Goal: Task Accomplishment & Management: Manage account settings

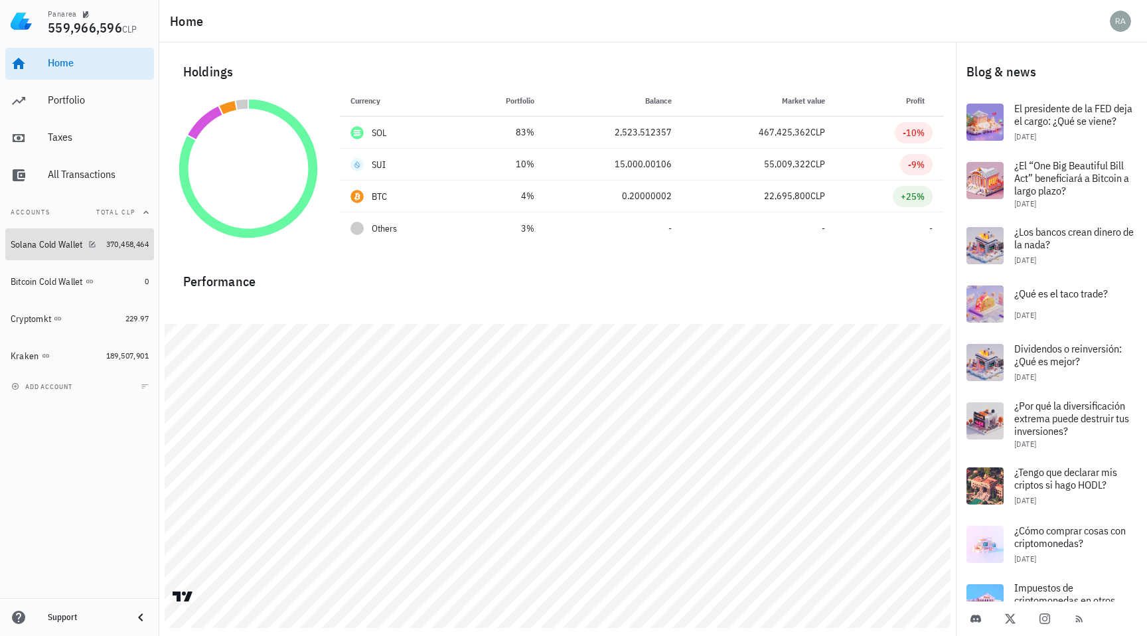
click at [58, 246] on div "Solana Cold Wallet" at bounding box center [47, 244] width 72 height 11
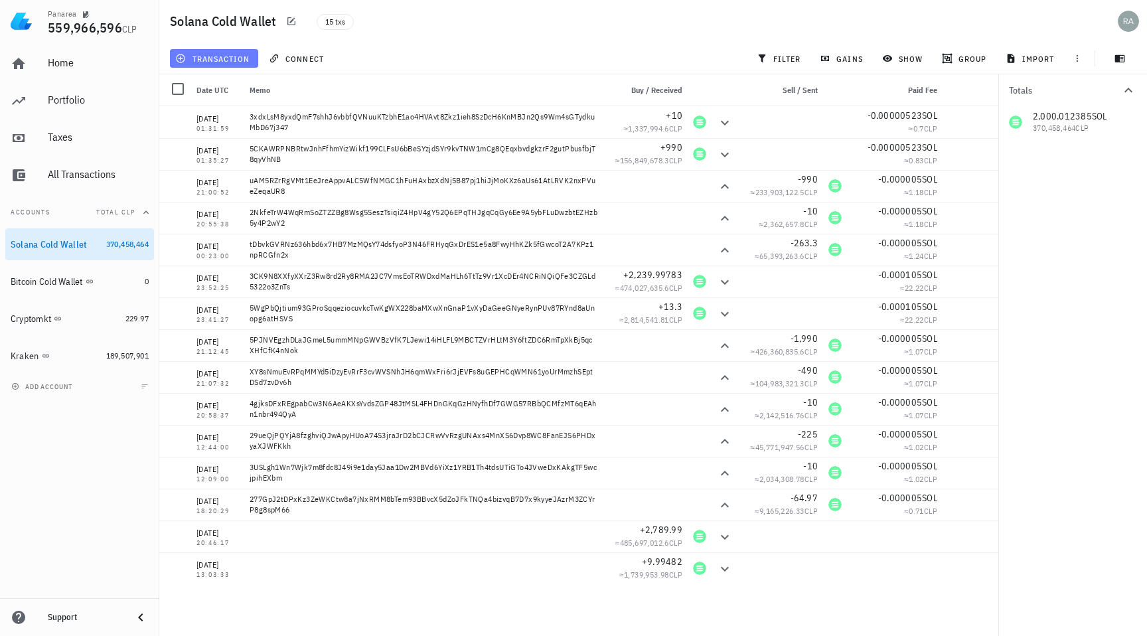
click at [219, 60] on span "transaction" at bounding box center [214, 58] width 72 height 11
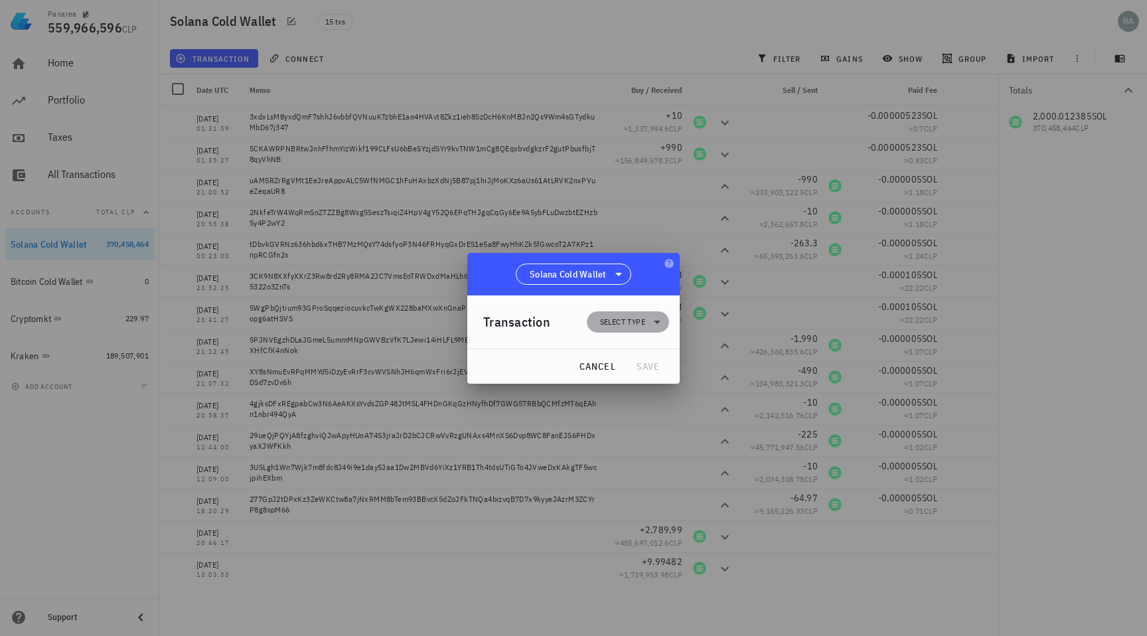
click at [618, 321] on span "Select type" at bounding box center [622, 321] width 45 height 13
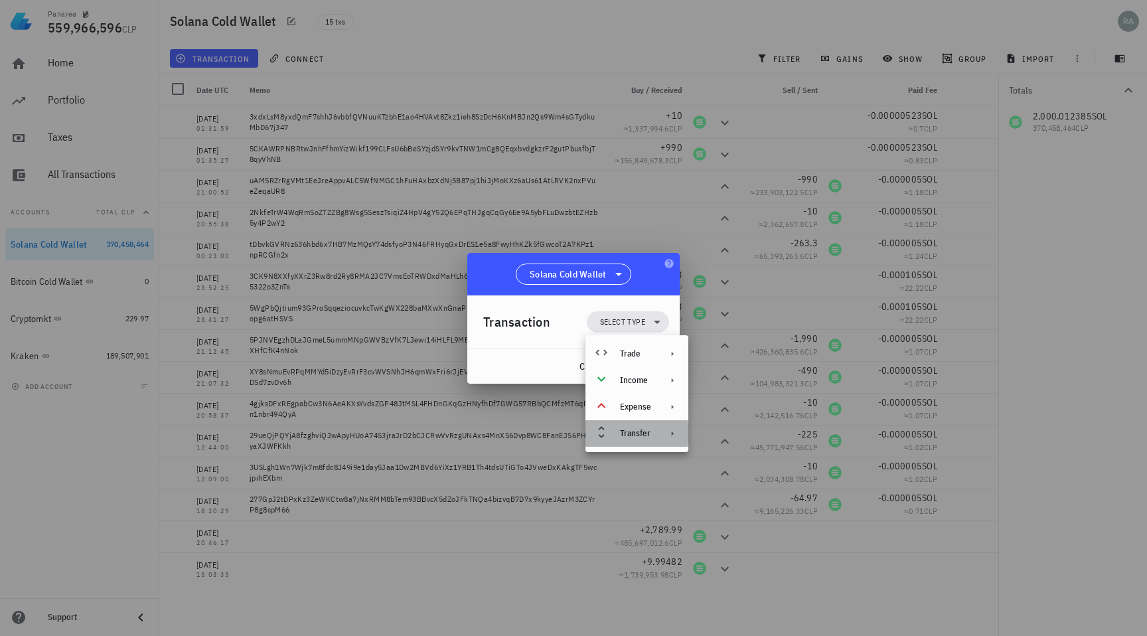
click at [633, 436] on div "Transfer" at bounding box center [635, 433] width 31 height 11
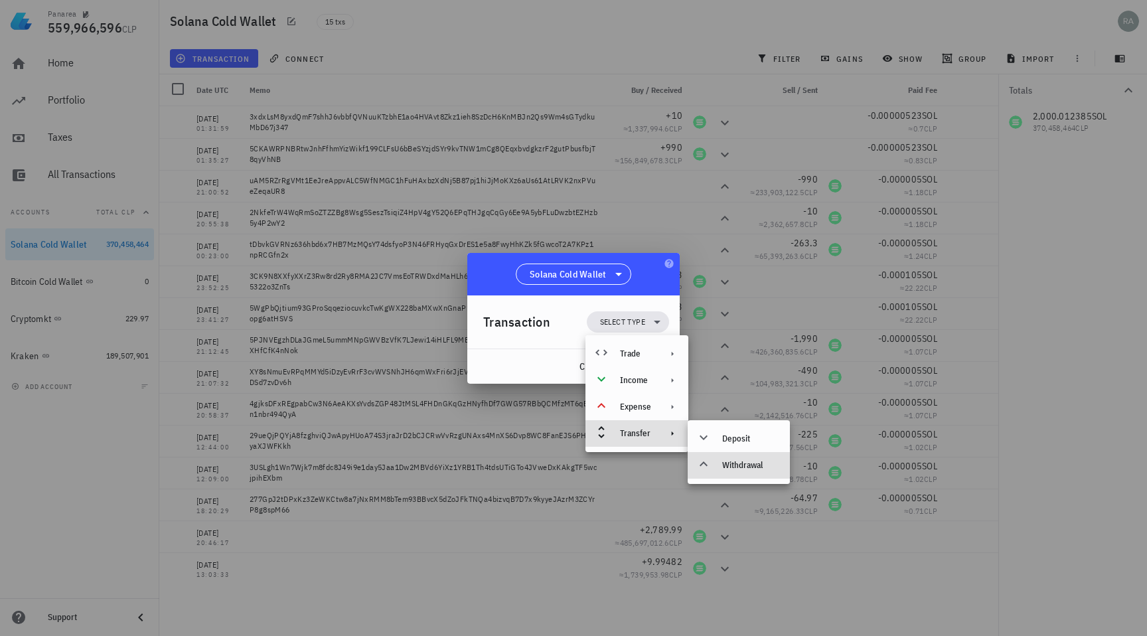
click at [735, 471] on div "Withdrawal" at bounding box center [739, 465] width 102 height 27
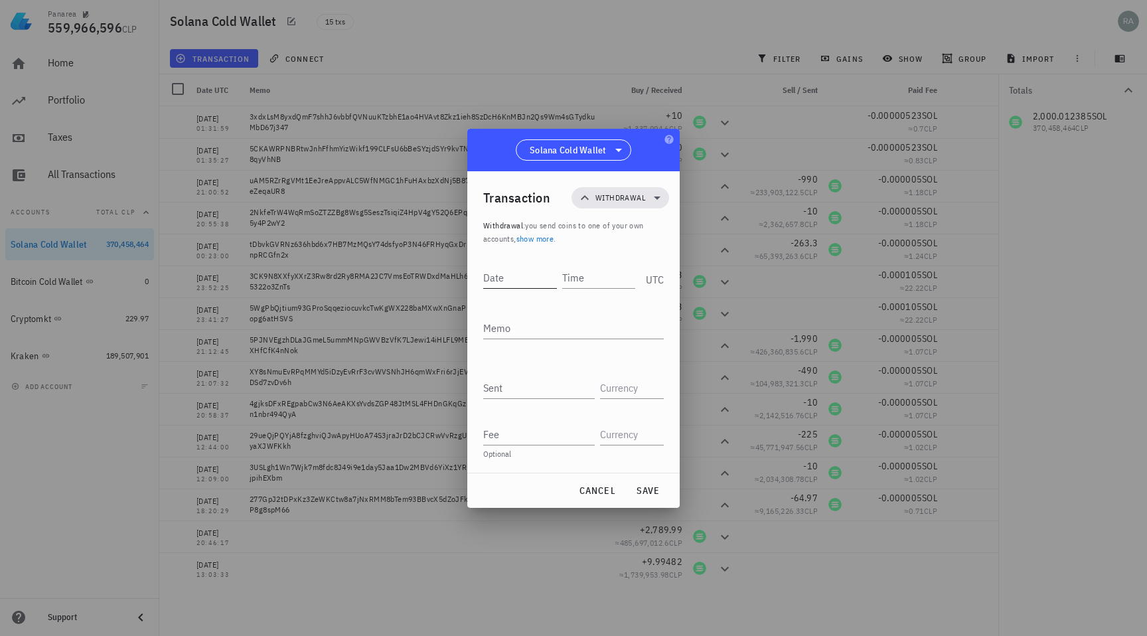
click at [509, 286] on input "Date" at bounding box center [520, 277] width 74 height 21
type input "2025-03-01"
click at [582, 268] on input "Time" at bounding box center [599, 277] width 71 height 21
type input "13:15:00"
click at [556, 333] on textarea "Memo" at bounding box center [573, 327] width 181 height 21
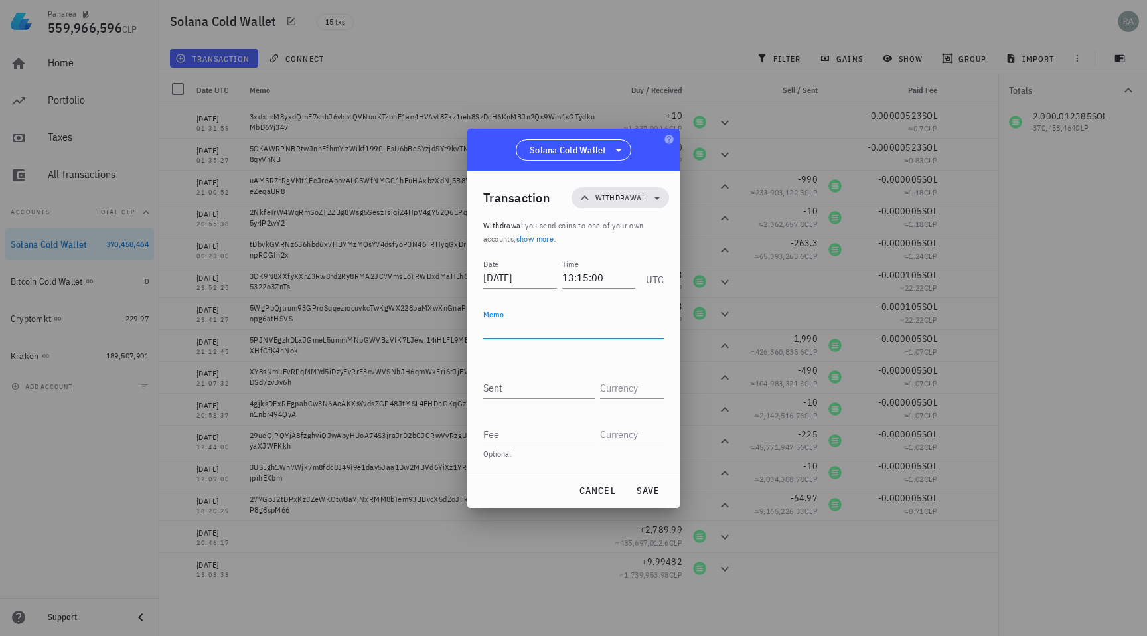
paste textarea "3JKGgTFB7ebrdzHR4r6XFoAGmg1L4UD6ErcHPT6ymdKLDbXNch3vtLiY6qe9EhFG7Zy36HvJ9vZGdRs…"
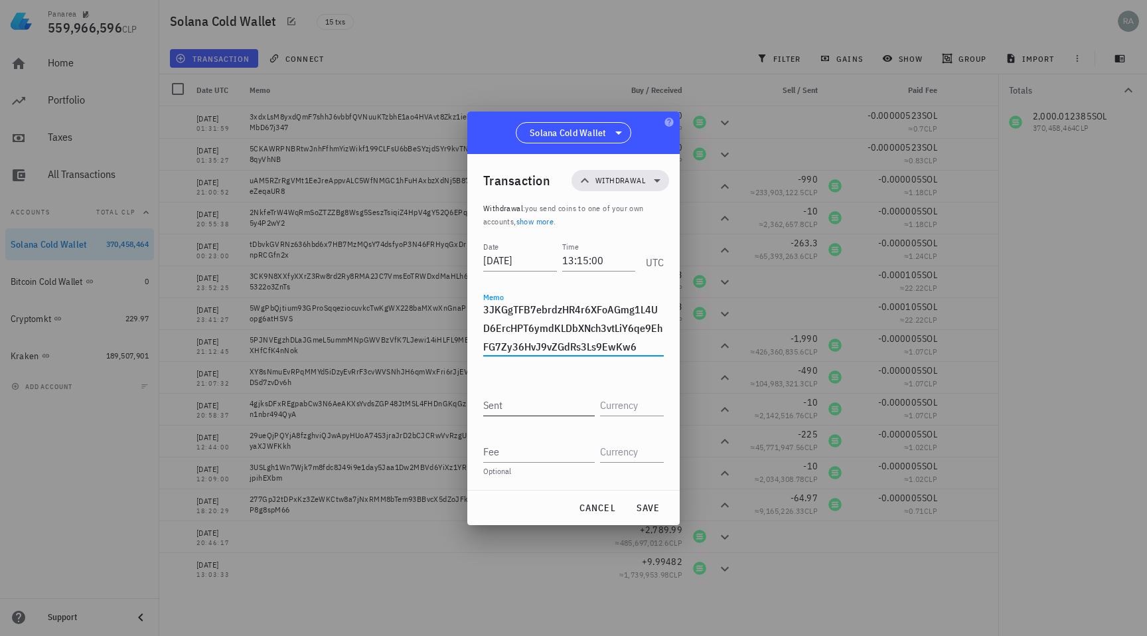
type textarea "3JKGgTFB7ebrdzHR4r6XFoAGmg1L4UD6ErcHPT6ymdKLDbXNch3vtLiY6qe9EhFG7Zy36HvJ9vZGdRs…"
click at [501, 405] on input "Sent" at bounding box center [539, 404] width 112 height 21
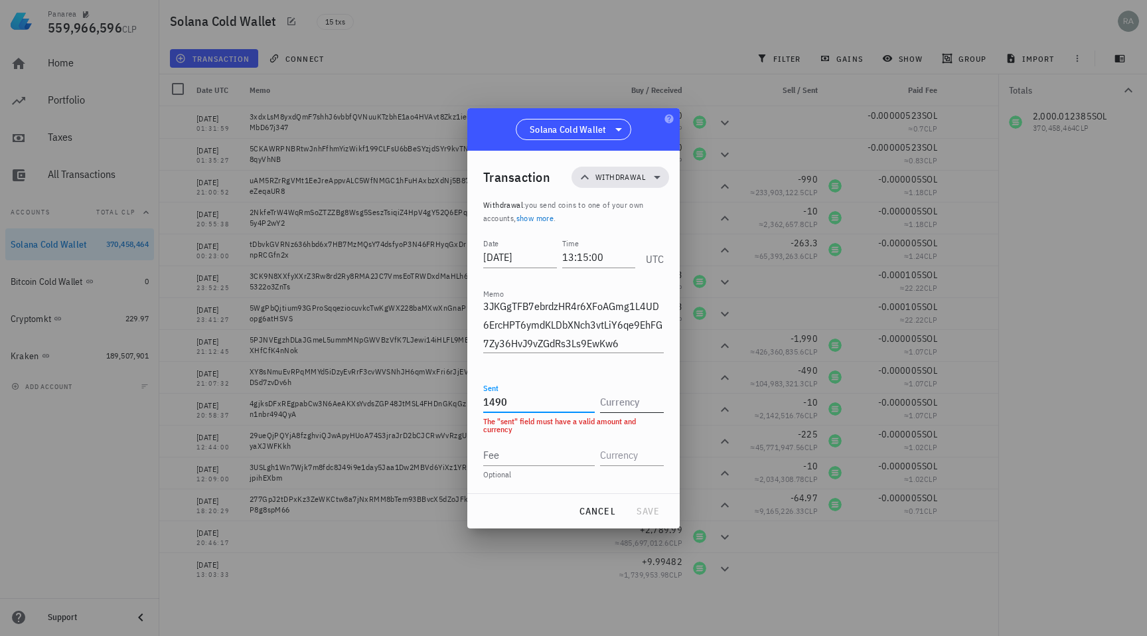
type input "1,490"
click at [620, 408] on input "text" at bounding box center [630, 401] width 61 height 21
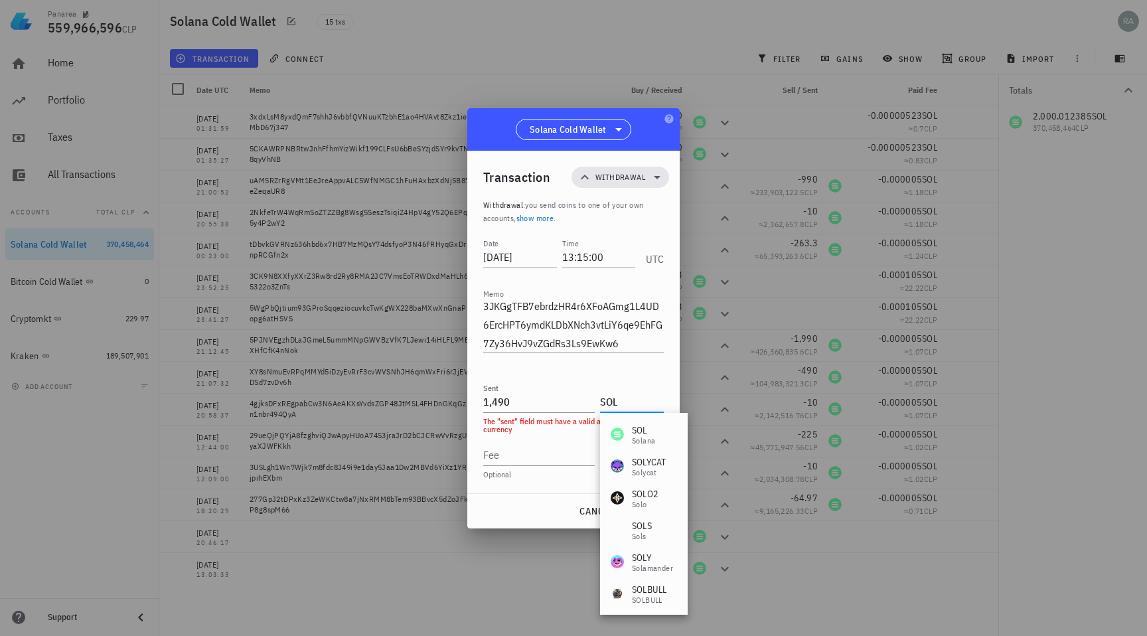
type input "SOL"
drag, startPoint x: 522, startPoint y: 406, endPoint x: 441, endPoint y: 401, distance: 81.2
click at [441, 401] on div "Panarea 559,966,596 CLP Home Portfolio Taxes All Transactions Accounts Total CL…" at bounding box center [573, 318] width 1147 height 636
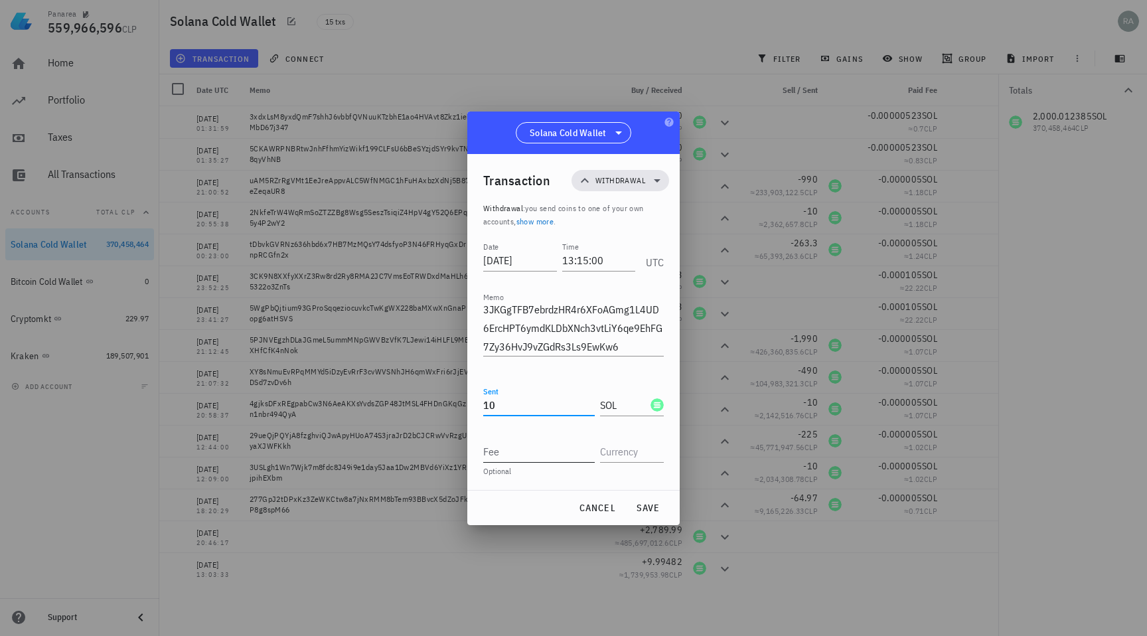
type input "10"
click at [493, 453] on input "Fee" at bounding box center [539, 451] width 112 height 21
click at [635, 453] on input "text" at bounding box center [630, 451] width 61 height 21
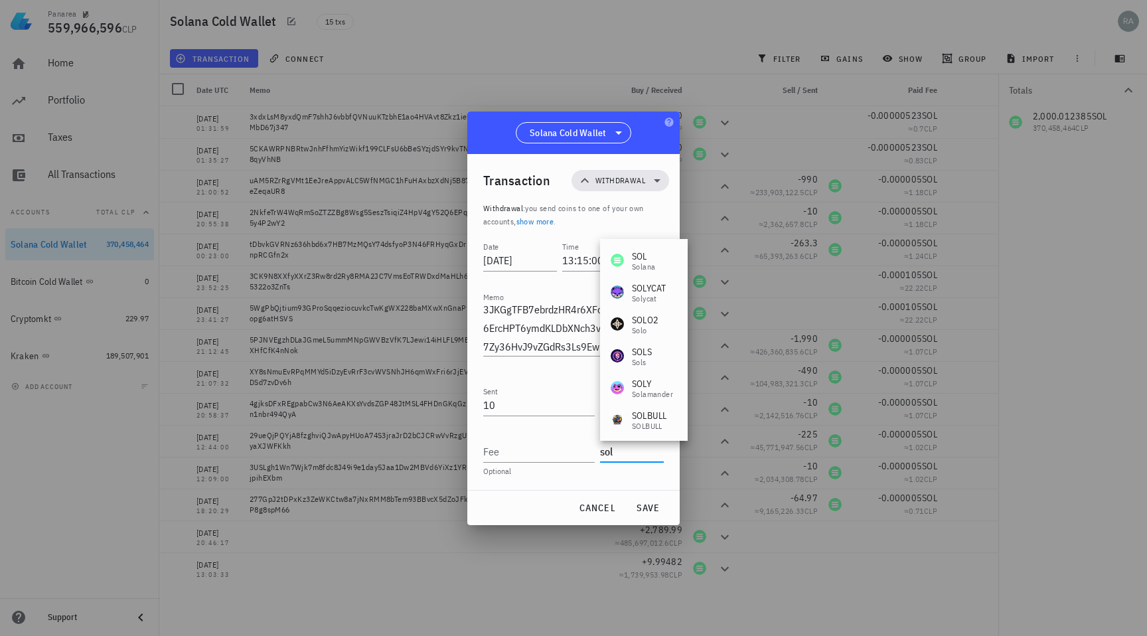
click at [655, 248] on div "SOL Solana" at bounding box center [644, 260] width 88 height 32
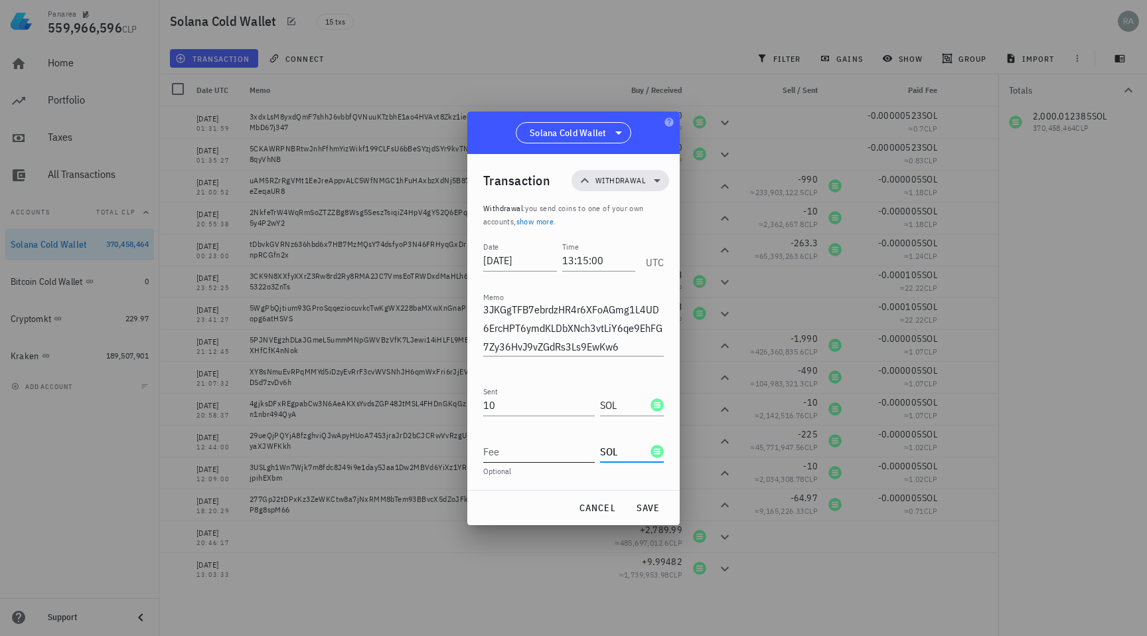
type input "SOL"
click at [505, 452] on input "Fee" at bounding box center [539, 451] width 112 height 21
type input "0.000005"
click at [542, 491] on div "cancel save" at bounding box center [573, 508] width 212 height 35
click at [650, 507] on span "save" at bounding box center [648, 508] width 32 height 12
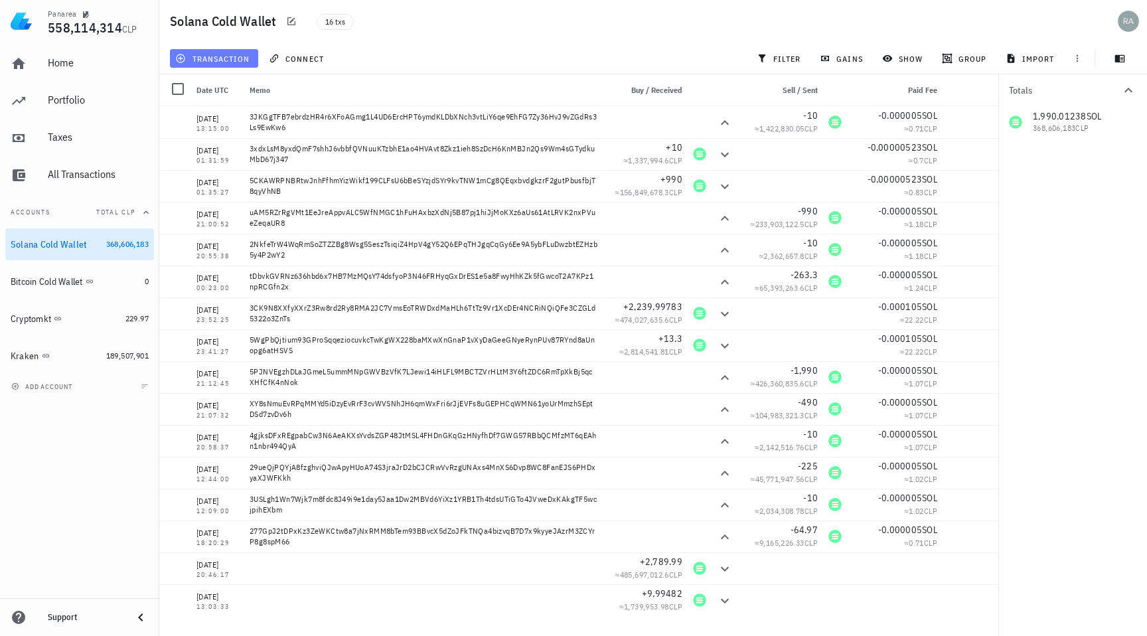
click at [212, 63] on span "transaction" at bounding box center [214, 58] width 72 height 11
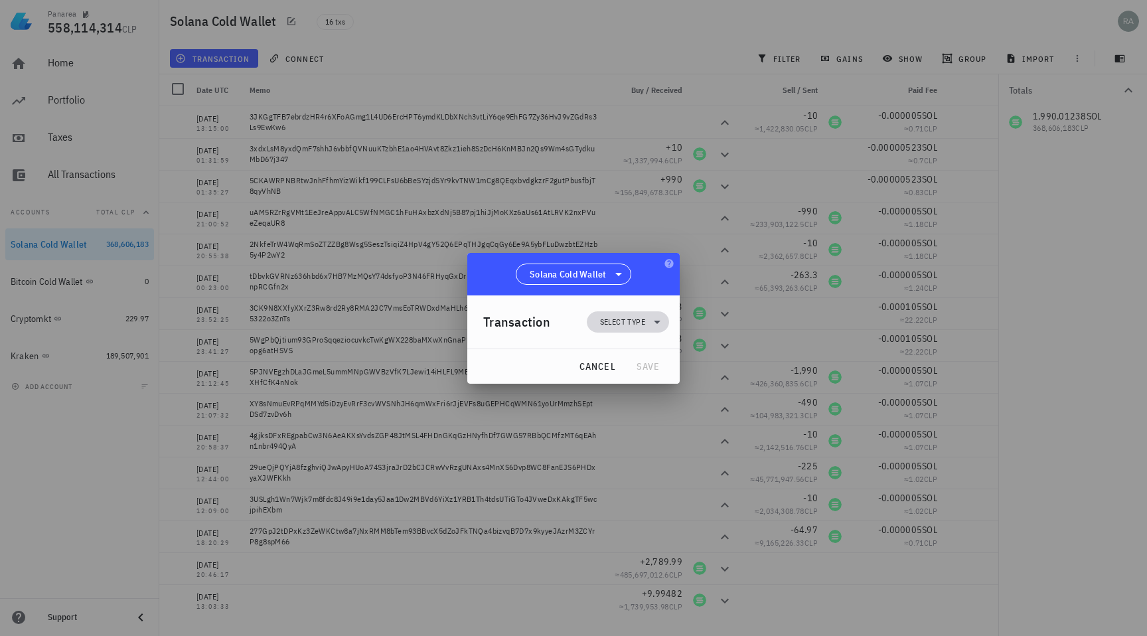
click at [642, 318] on span "Select type" at bounding box center [622, 321] width 45 height 13
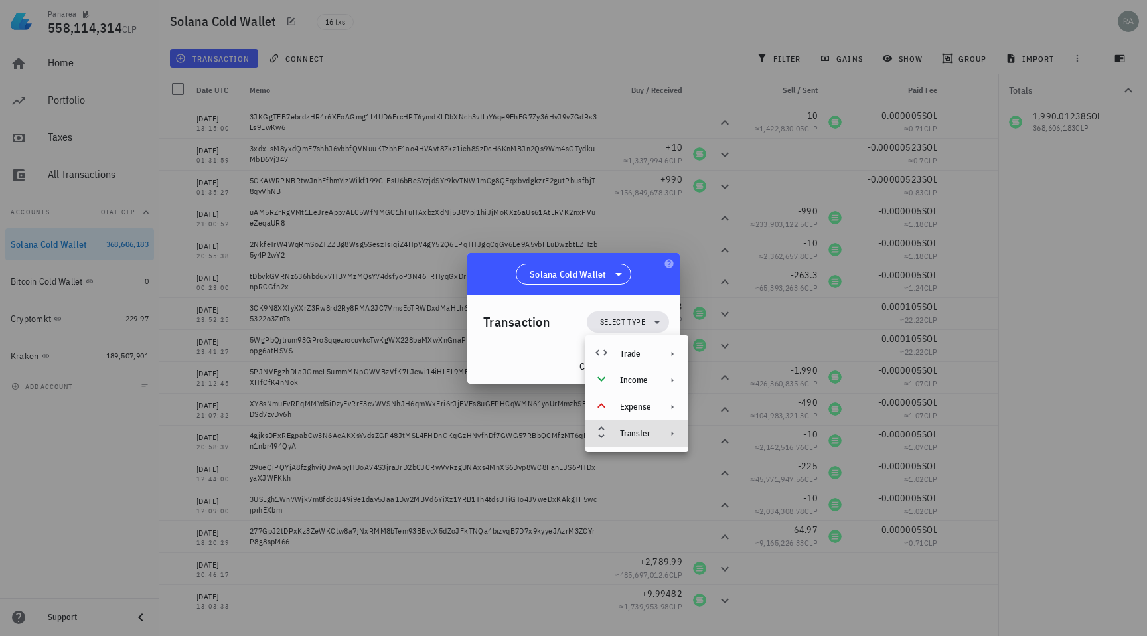
click at [639, 441] on div "Transfer" at bounding box center [637, 433] width 103 height 27
click at [732, 466] on div "Withdrawal" at bounding box center [750, 465] width 57 height 11
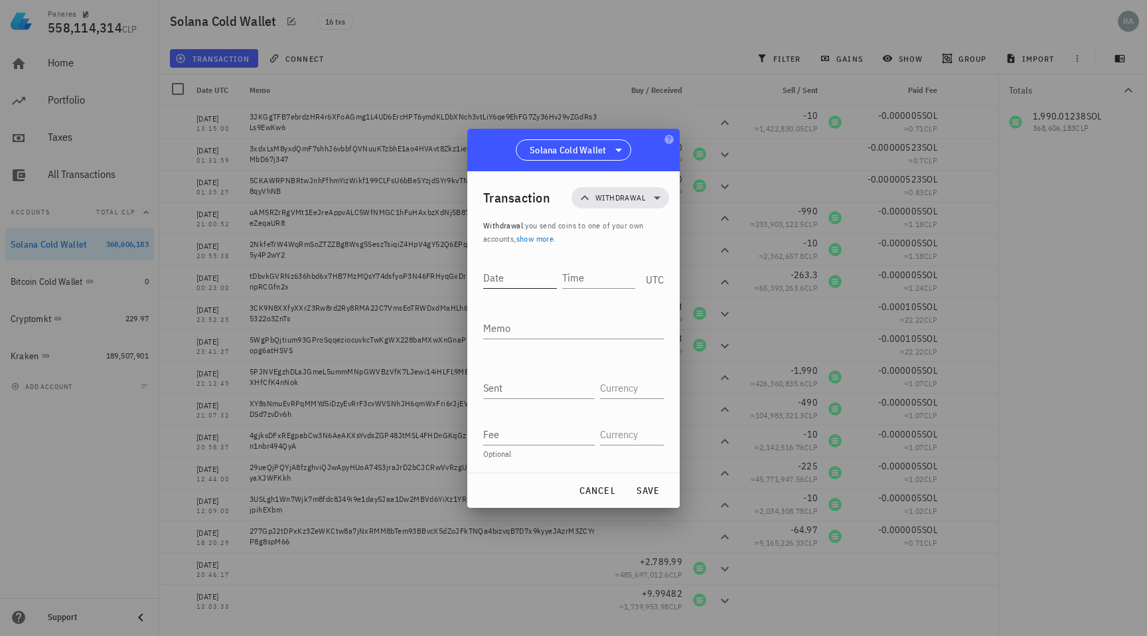
click at [522, 277] on input "Date" at bounding box center [520, 277] width 74 height 21
click at [564, 339] on div "Memo" at bounding box center [573, 335] width 181 height 36
click at [558, 324] on textarea "Memo" at bounding box center [573, 327] width 181 height 21
paste textarea "3eKLD6nGFzcoqv1K9Mvopri6YK26wL8dYuDxryXiJsEEqRmEUZZZ1L8hkiYP9URfzv1peqF7W5vH2CH…"
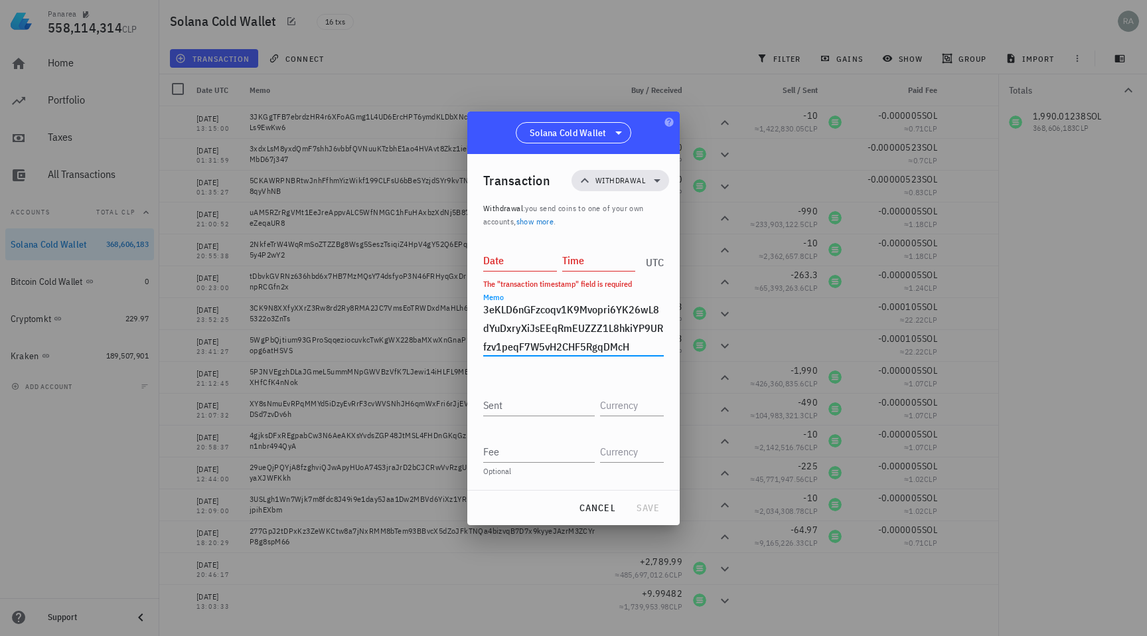
type textarea "3eKLD6nGFzcoqv1K9Mvopri6YK26wL8dYuDxryXiJsEEqRmEUZZZ1L8hkiYP9URfzv1peqF7W5vH2CH…"
click at [521, 260] on input "Date" at bounding box center [520, 260] width 74 height 21
type input "2025-06-30"
click at [596, 255] on input "Time" at bounding box center [599, 260] width 74 height 21
type input "1"
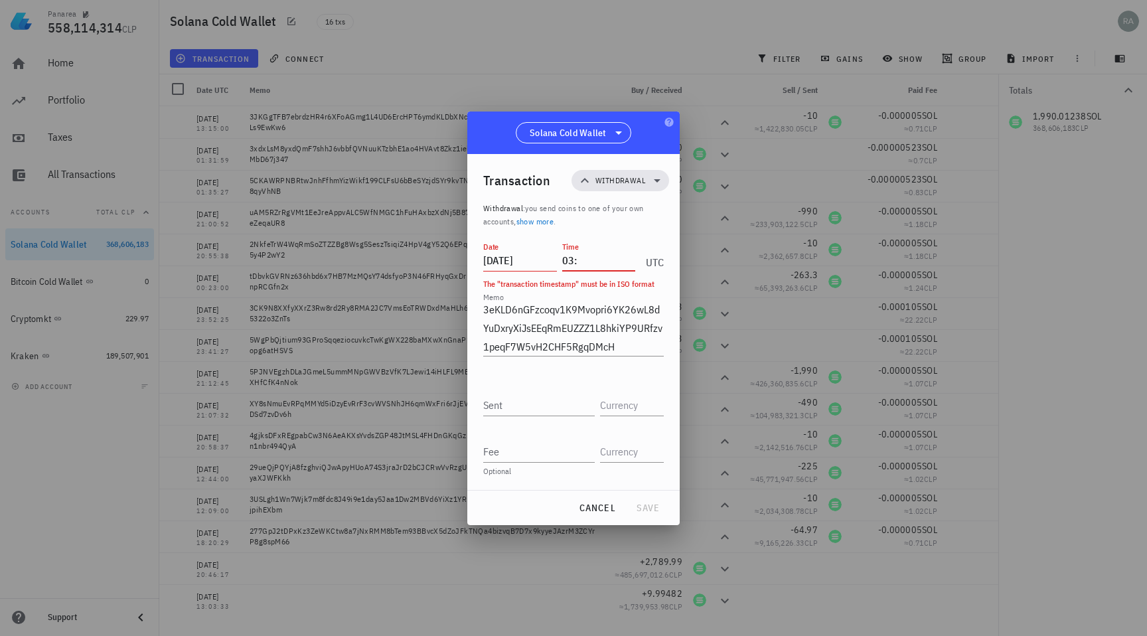
type input "0"
type input "13:20:00"
click at [514, 403] on input "Sent" at bounding box center [539, 404] width 112 height 21
type input "1,490"
click at [624, 403] on input "text" at bounding box center [630, 404] width 61 height 21
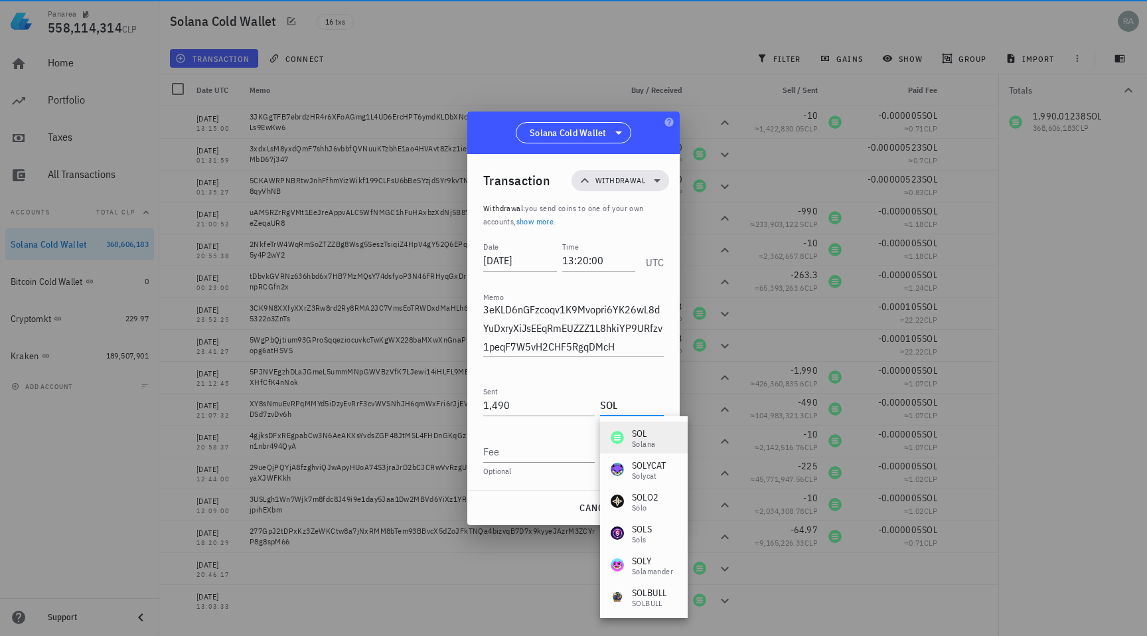
click at [633, 436] on div "SOL" at bounding box center [643, 433] width 23 height 13
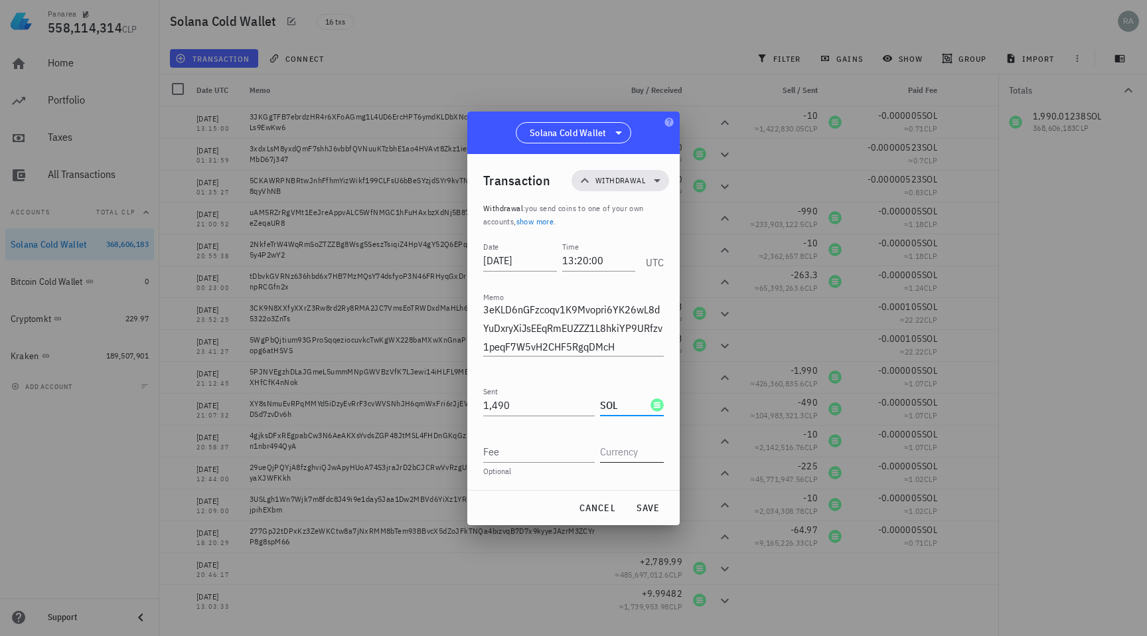
type input "SOL"
click at [631, 458] on input "text" at bounding box center [630, 451] width 61 height 21
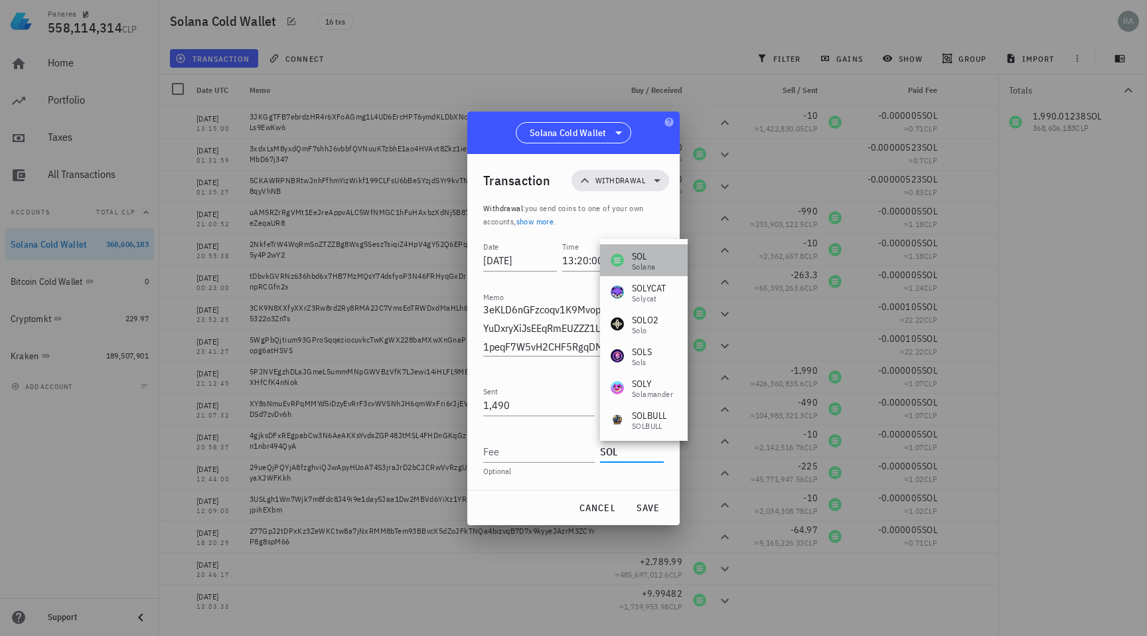
click at [636, 260] on div "SOL" at bounding box center [643, 256] width 23 height 13
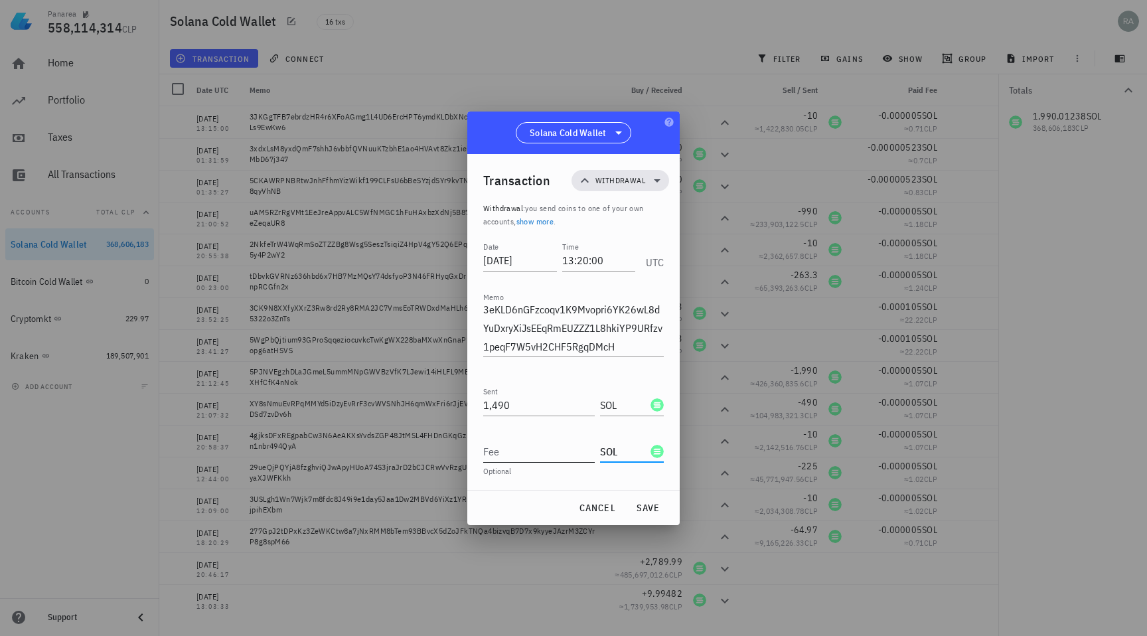
type input "SOL"
click at [497, 456] on input "Fee" at bounding box center [539, 451] width 112 height 21
drag, startPoint x: 515, startPoint y: 455, endPoint x: 497, endPoint y: 452, distance: 18.1
click at [497, 452] on input "0.00005" at bounding box center [539, 451] width 112 height 21
click at [505, 451] on input "0.00005" at bounding box center [539, 451] width 112 height 21
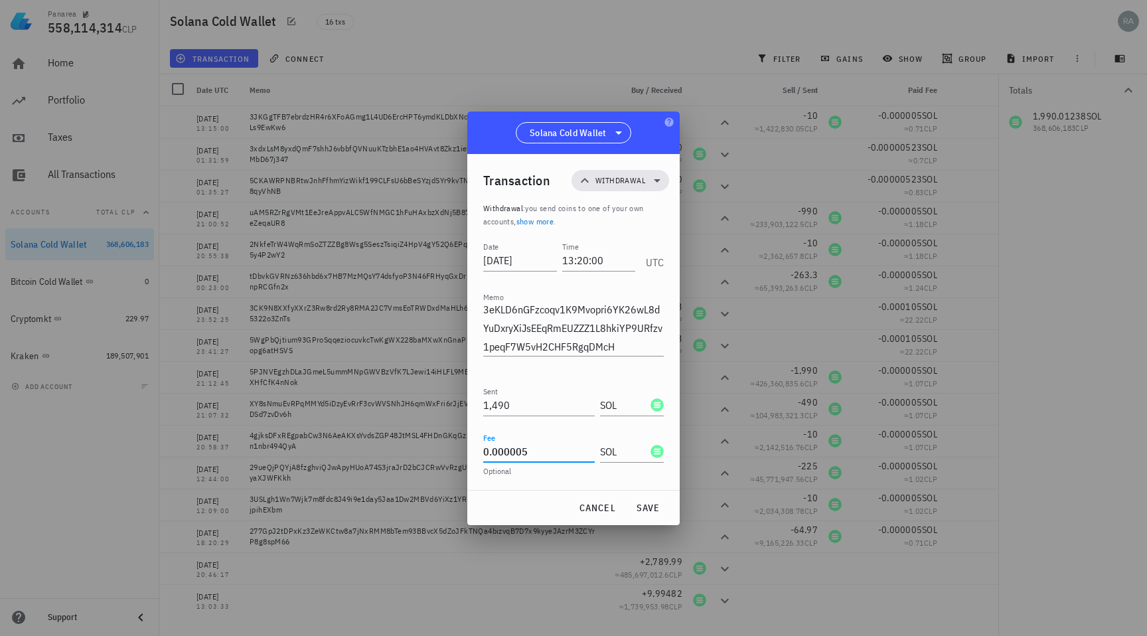
click at [552, 451] on input "0.000005" at bounding box center [539, 451] width 112 height 21
type input "0.000005"
click at [657, 508] on span "save" at bounding box center [648, 508] width 32 height 12
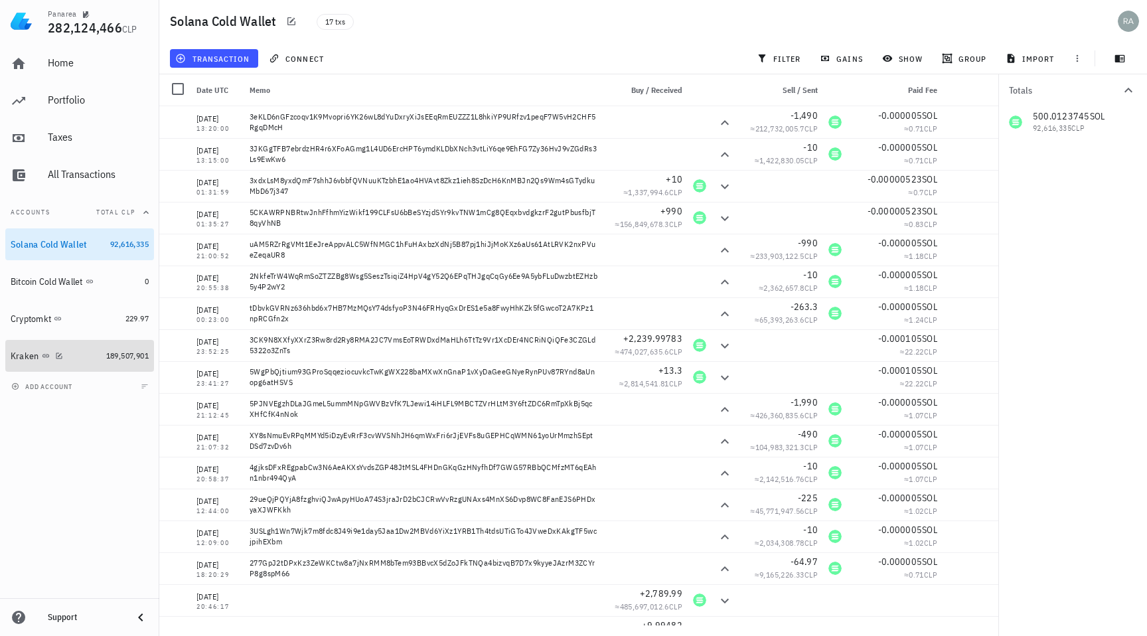
click at [88, 356] on div "Kraken" at bounding box center [56, 356] width 90 height 13
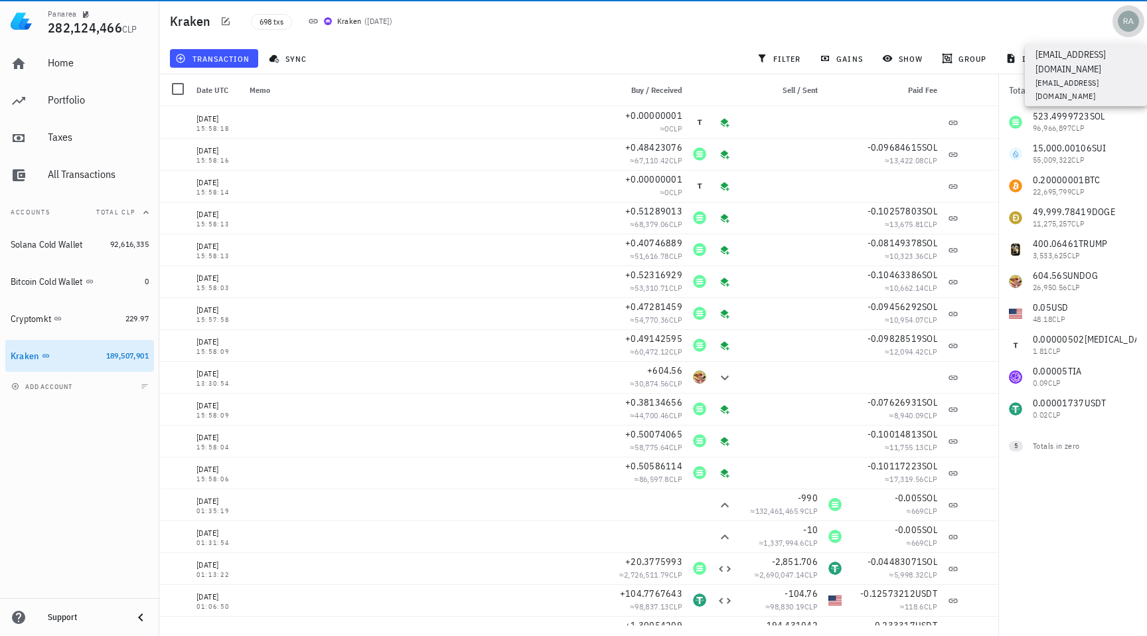
click at [1126, 16] on div "avatar" at bounding box center [1128, 21] width 21 height 21
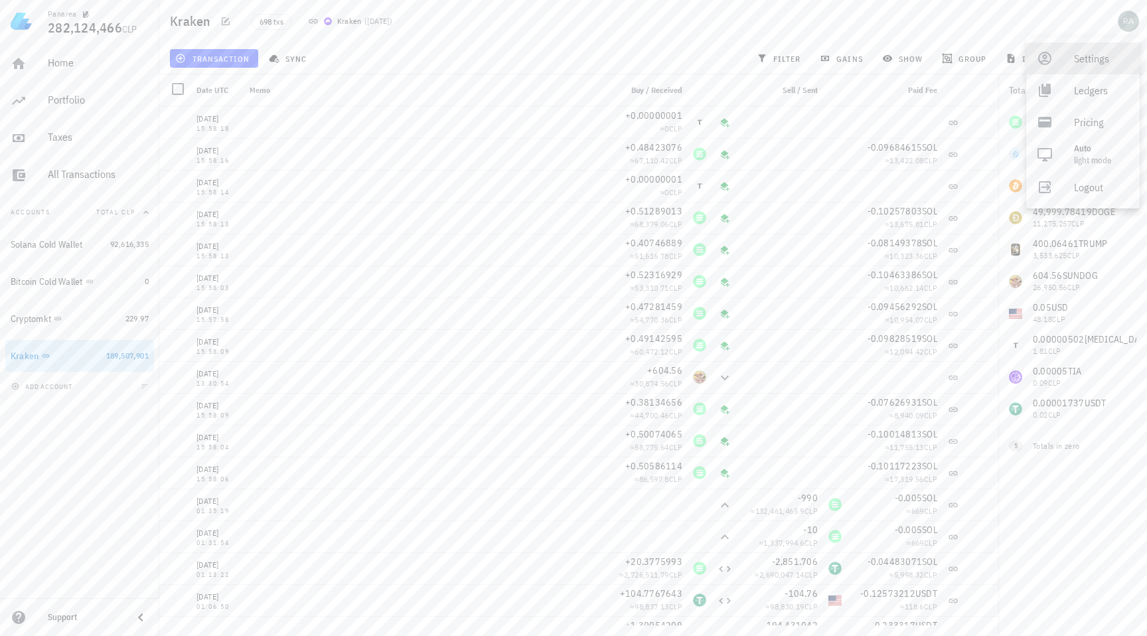
click at [1088, 59] on div "Settings" at bounding box center [1101, 58] width 55 height 27
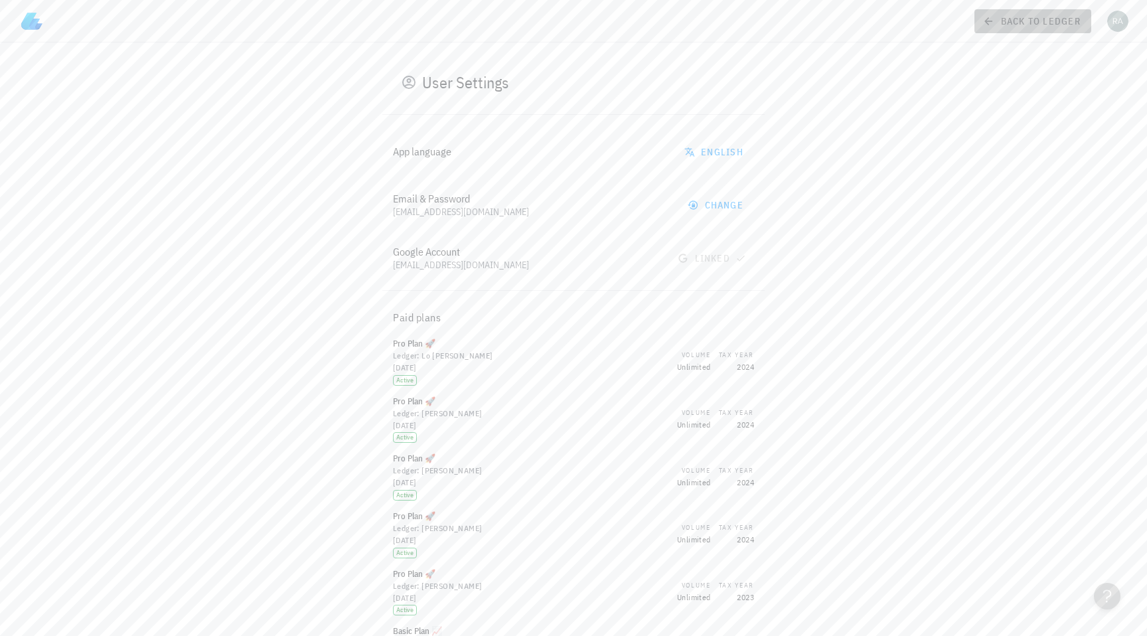
click at [1010, 20] on span "back to ledger" at bounding box center [1033, 21] width 96 height 12
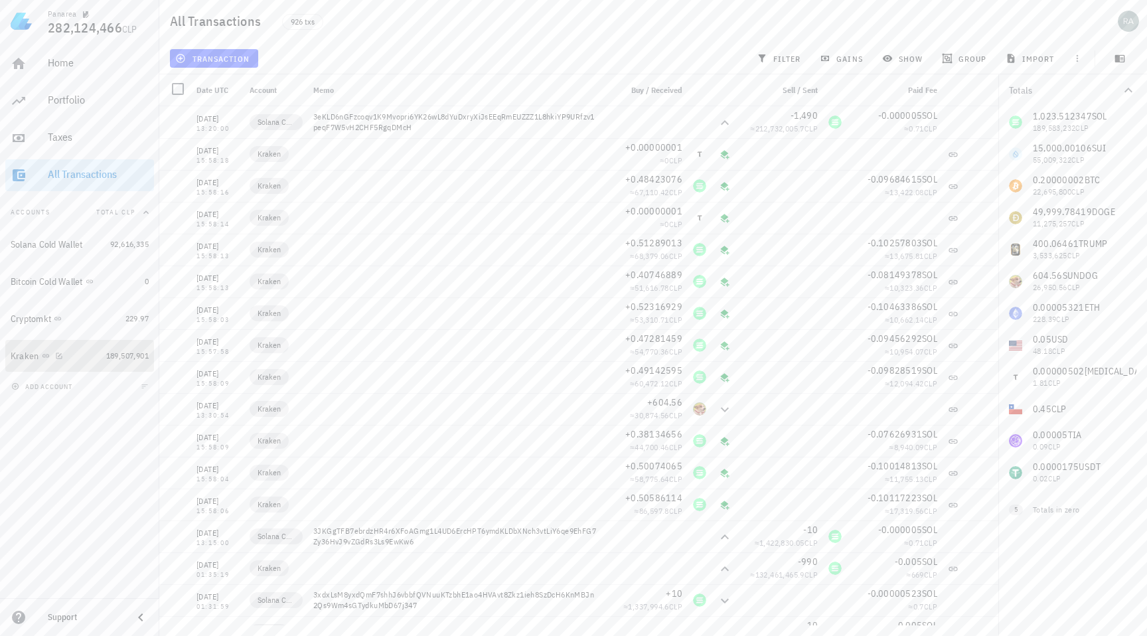
click at [82, 357] on div "Kraken" at bounding box center [56, 356] width 90 height 13
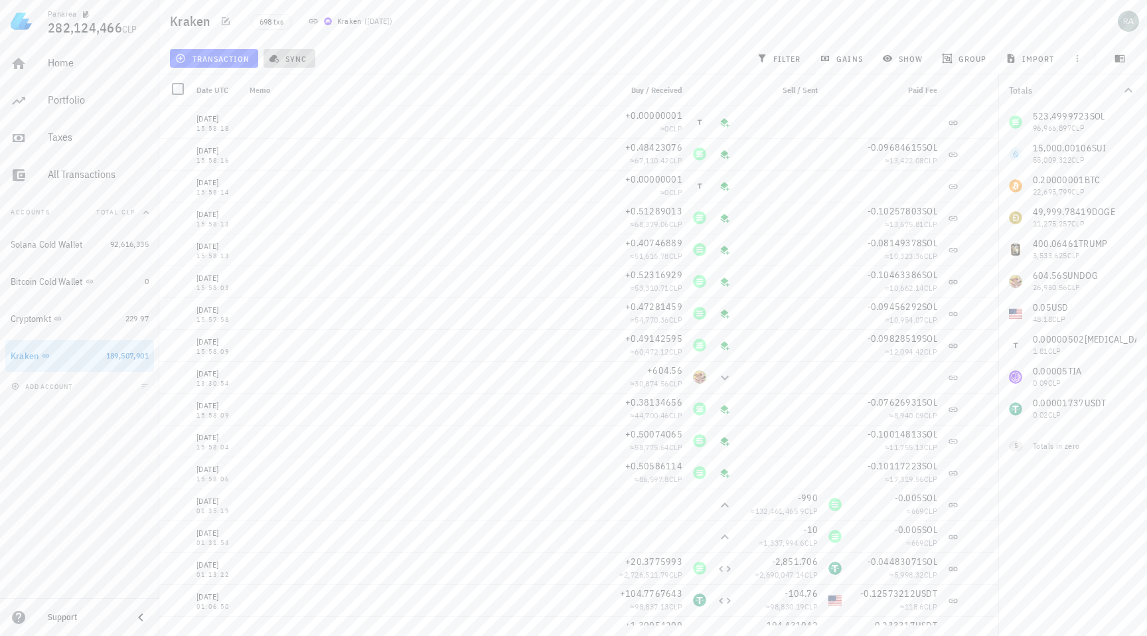
click at [292, 60] on span "sync" at bounding box center [289, 58] width 35 height 11
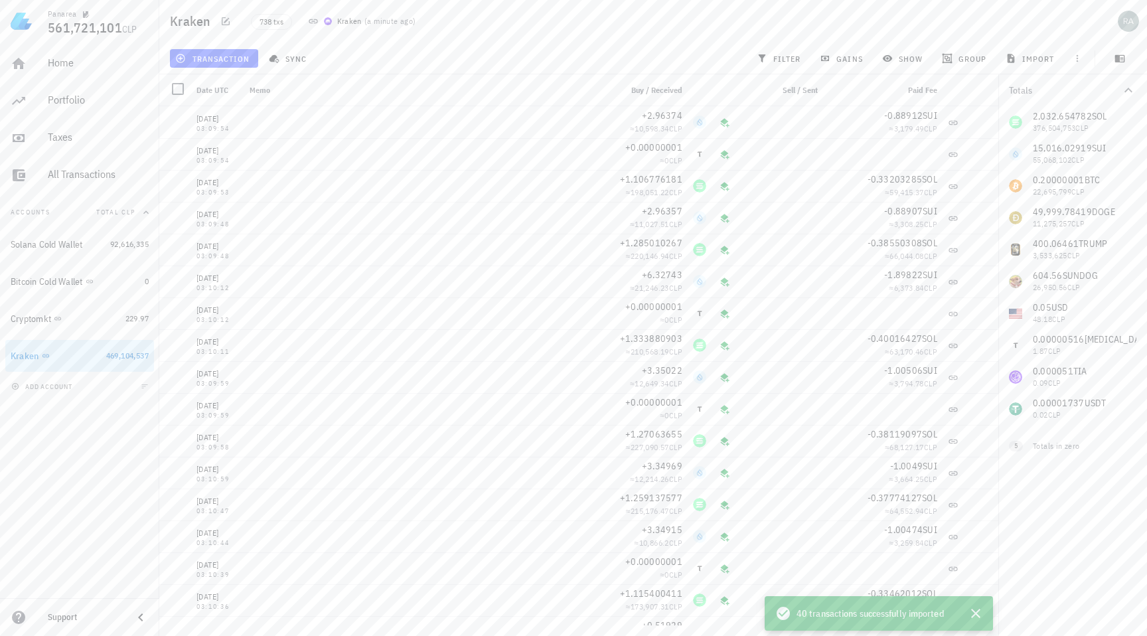
click at [1070, 312] on div "2,032.654782 SOL 376,504,753 CLP 15,016.02919 SUI 55,068,102 CLP 0.20000001 BTC…" at bounding box center [1073, 265] width 149 height 319
click at [1059, 127] on div "2,032.654782 SOL 376,504,753 CLP 15,016.02919 SUI 55,068,102 CLP 0.20000001 BTC…" at bounding box center [1073, 265] width 149 height 319
click at [973, 613] on icon "button" at bounding box center [976, 614] width 16 height 16
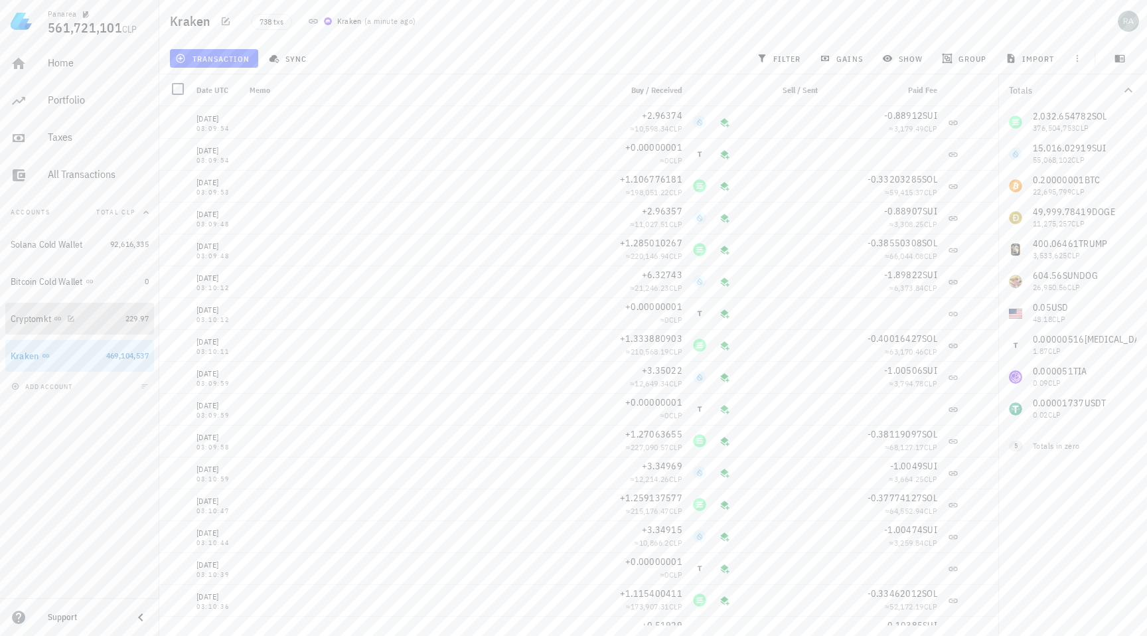
click at [110, 321] on div "Cryptomkt" at bounding box center [66, 319] width 110 height 13
